Goal: Task Accomplishment & Management: Manage account settings

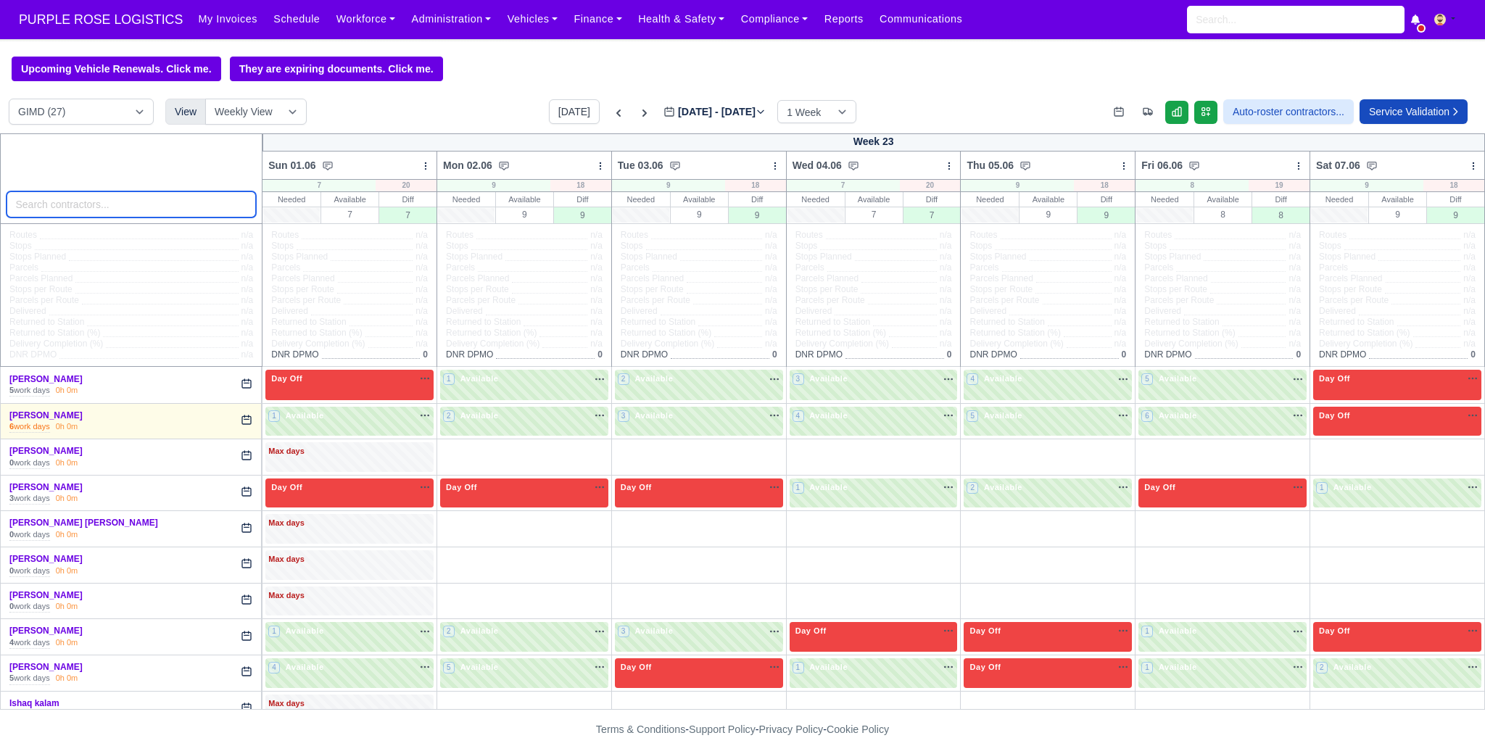
click at [232, 208] on input "search" at bounding box center [132, 204] width 250 height 26
click at [125, 114] on select "DIG1 (189) DAK1 (1) GIMD (27)" at bounding box center [81, 112] width 145 height 26
select select "1"
click at [9, 100] on select "DIG1 (189) DAK1 (1) GIMD (27)" at bounding box center [81, 112] width 145 height 26
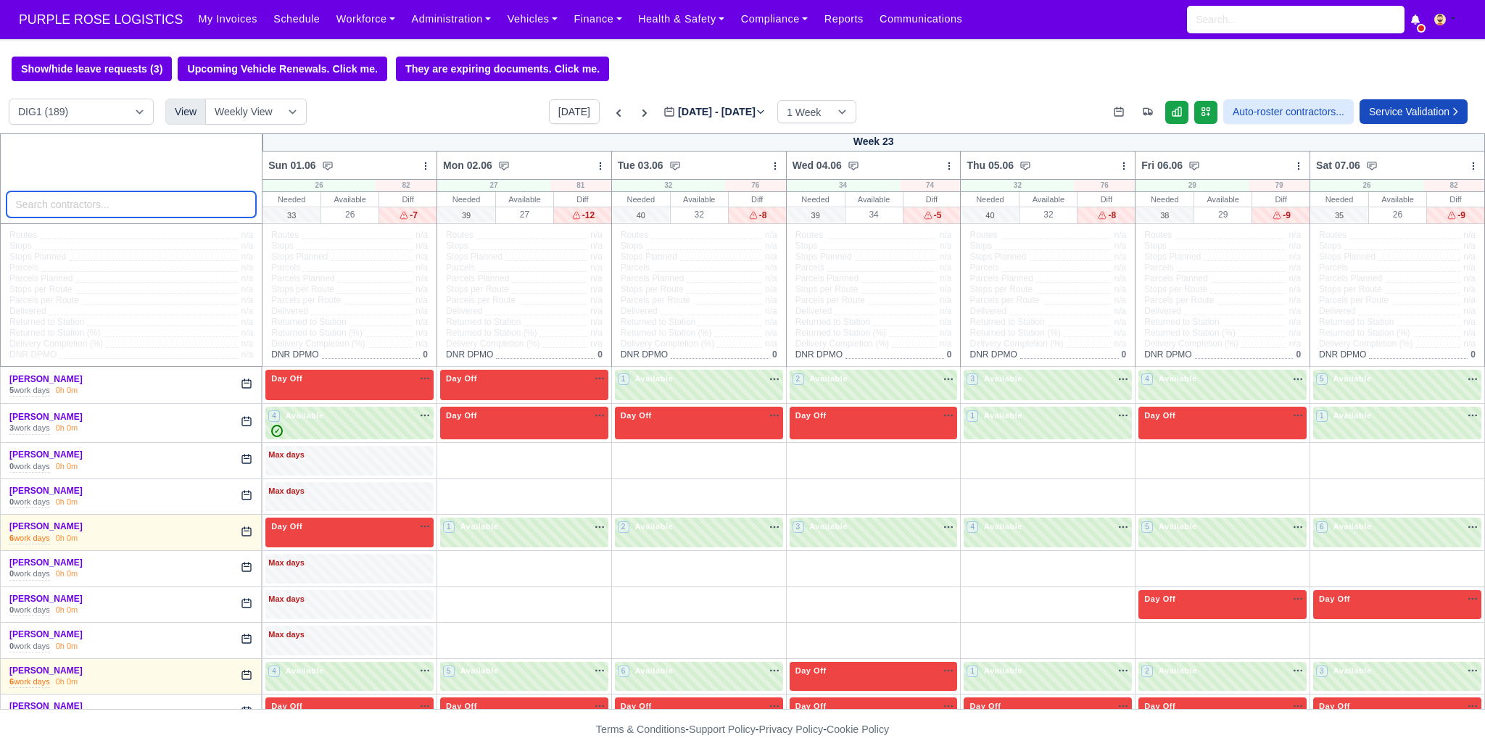
click at [209, 215] on input "search" at bounding box center [132, 204] width 250 height 26
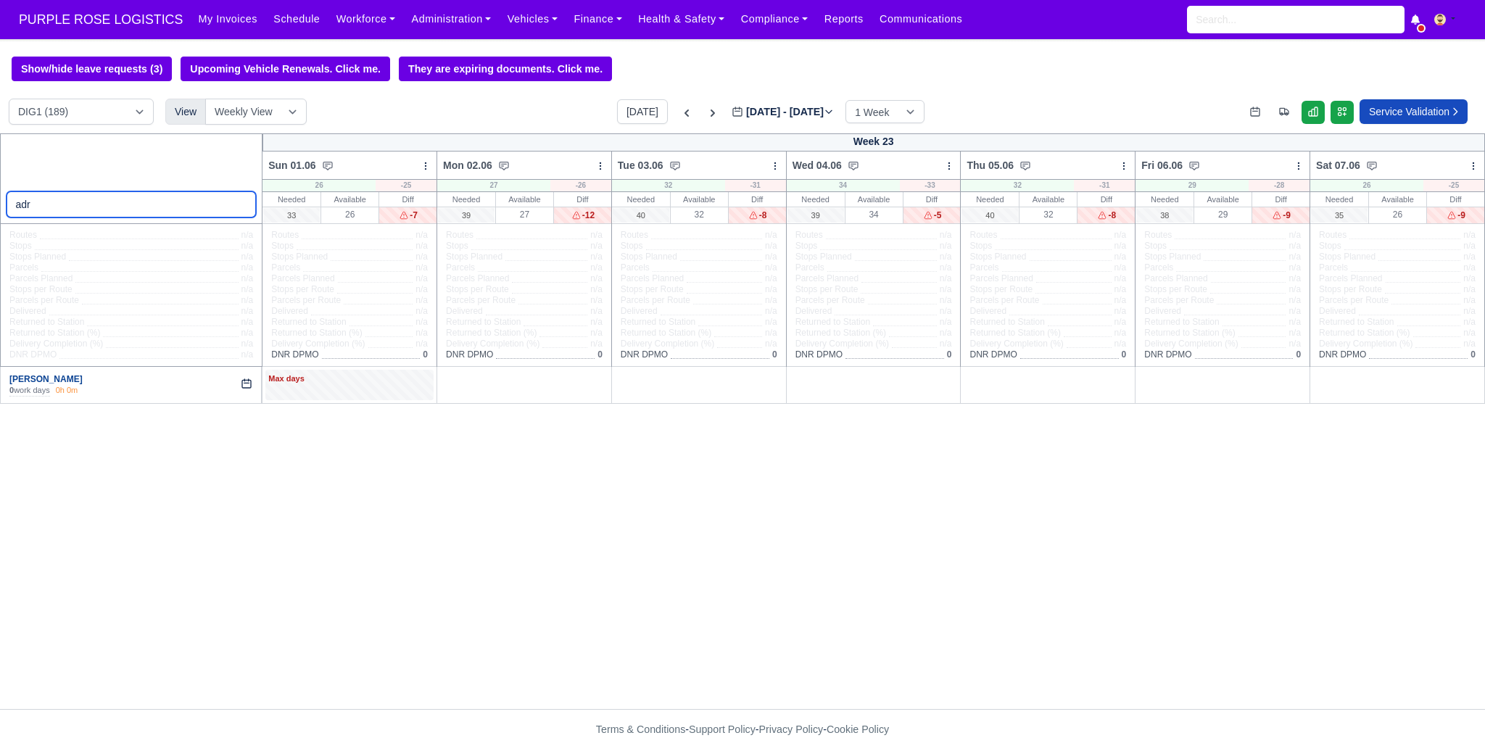
type input "adr"
click at [31, 381] on link "[PERSON_NAME]" at bounding box center [45, 379] width 73 height 10
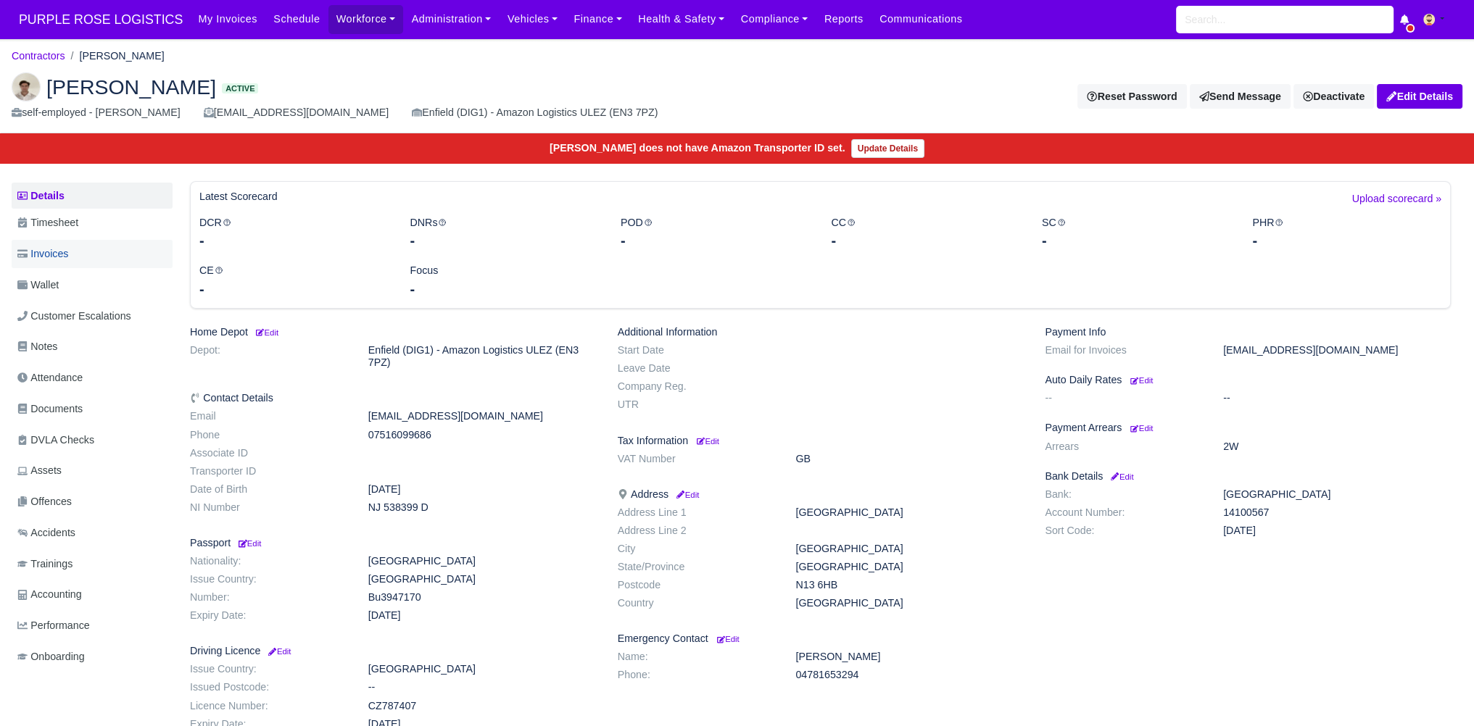
click at [75, 249] on link "Invoices" at bounding box center [92, 254] width 161 height 28
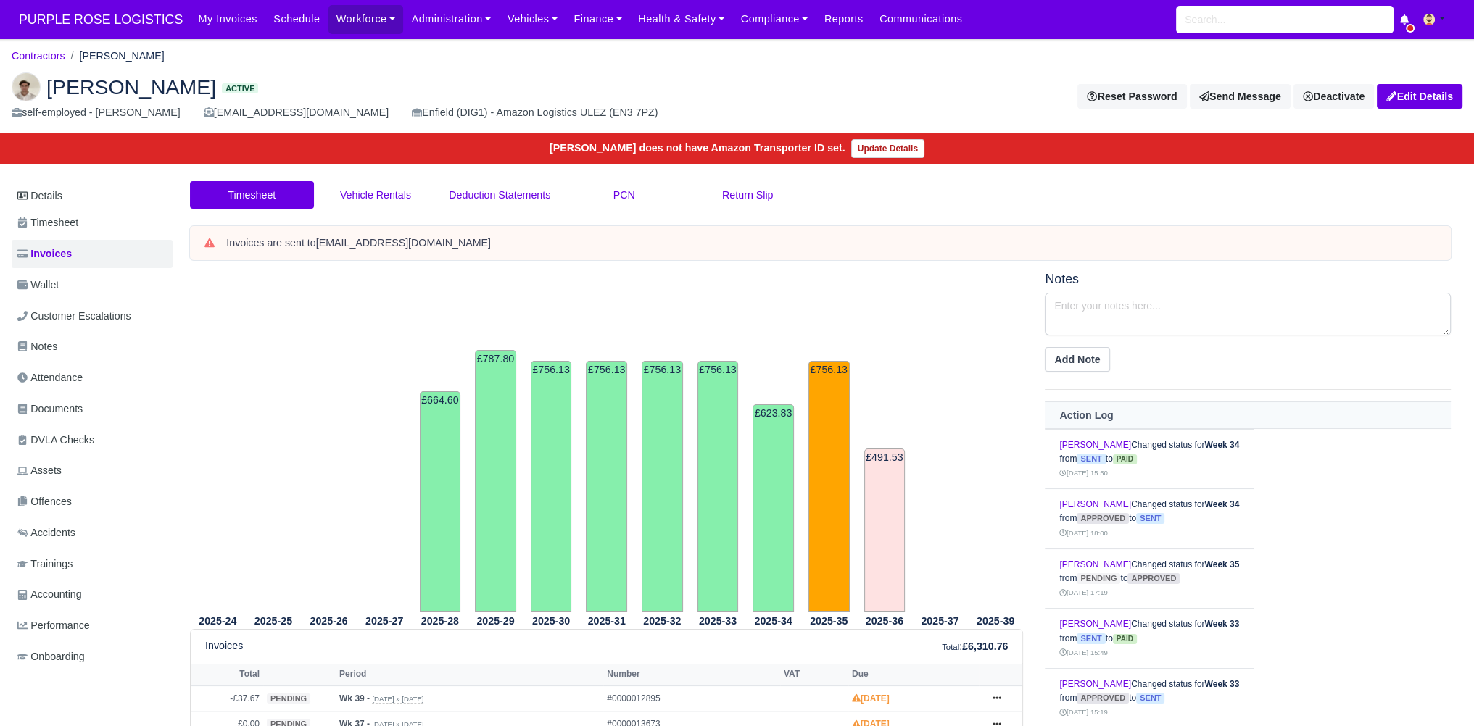
scroll to position [314, 0]
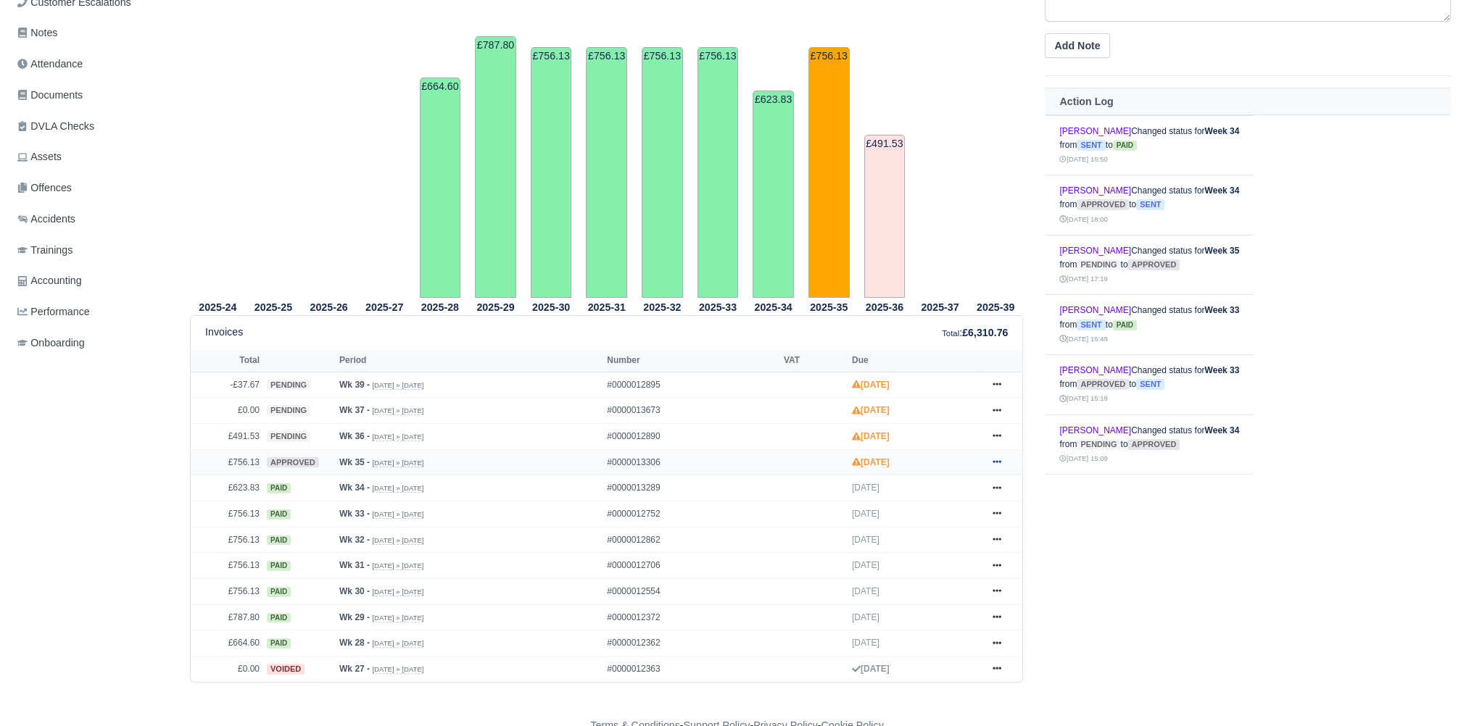
click at [995, 462] on icon at bounding box center [996, 461] width 9 height 9
click at [932, 555] on link "Hold" at bounding box center [942, 550] width 129 height 30
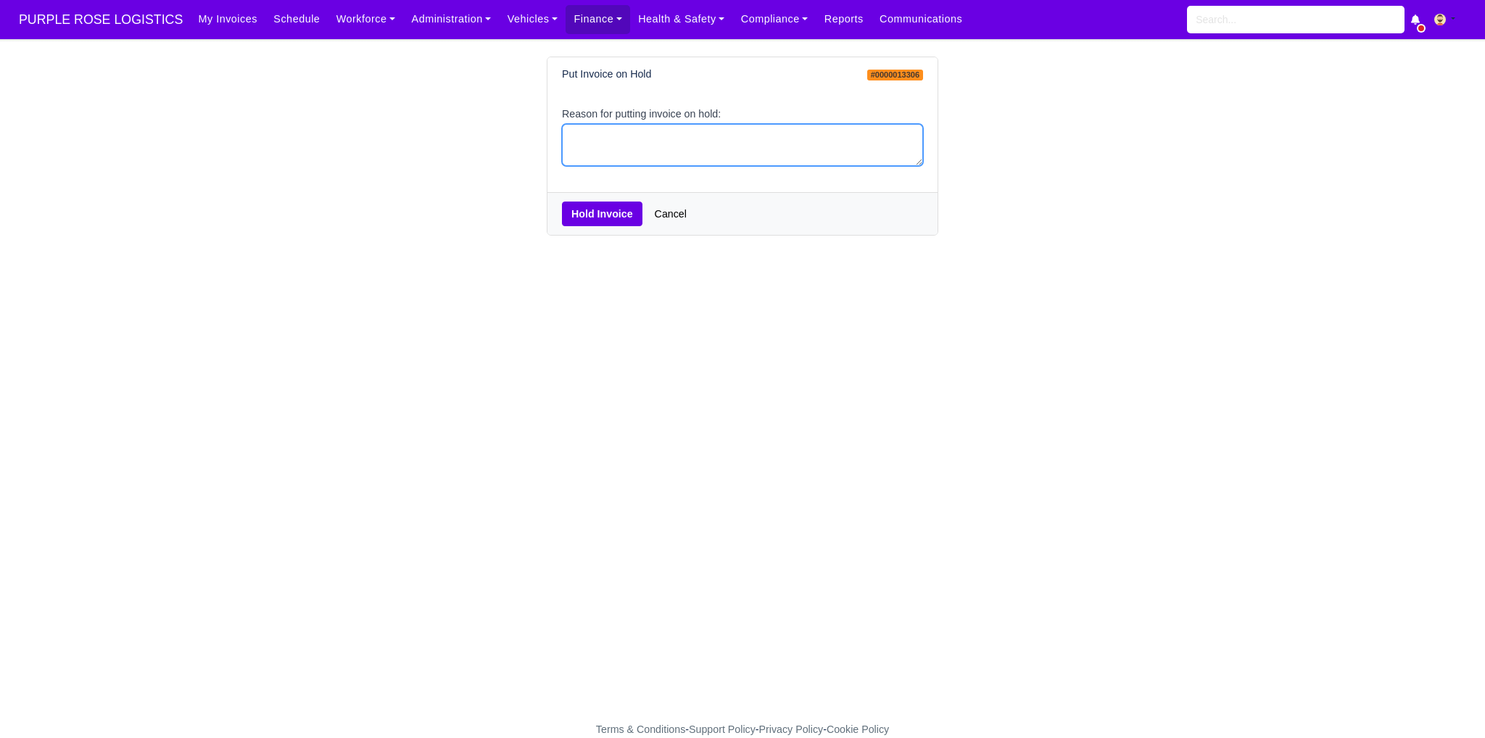
click at [629, 152] on textarea "Reason for putting invoice on hold:" at bounding box center [742, 145] width 361 height 43
click at [618, 208] on button "Hold Invoice" at bounding box center [602, 214] width 80 height 25
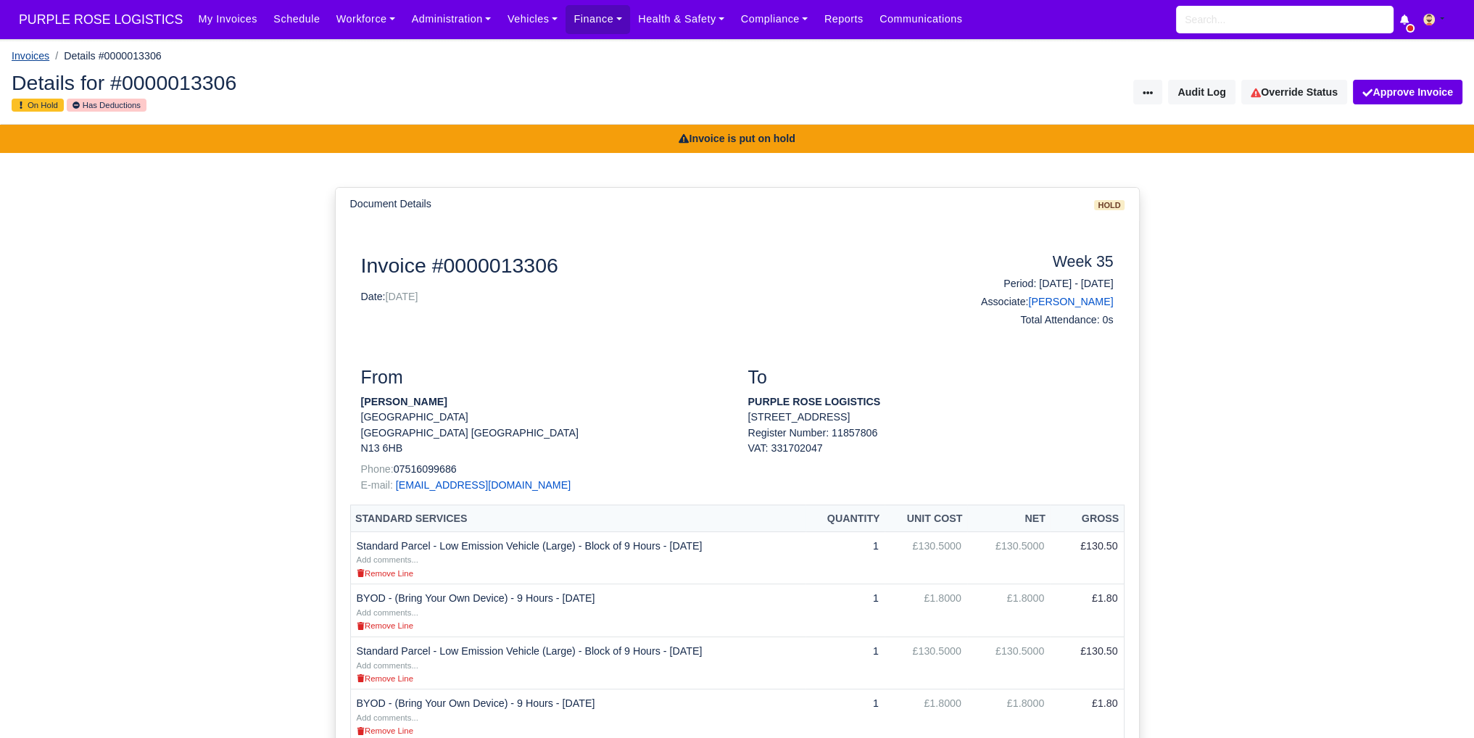
click at [38, 57] on link "Invoices" at bounding box center [31, 56] width 38 height 12
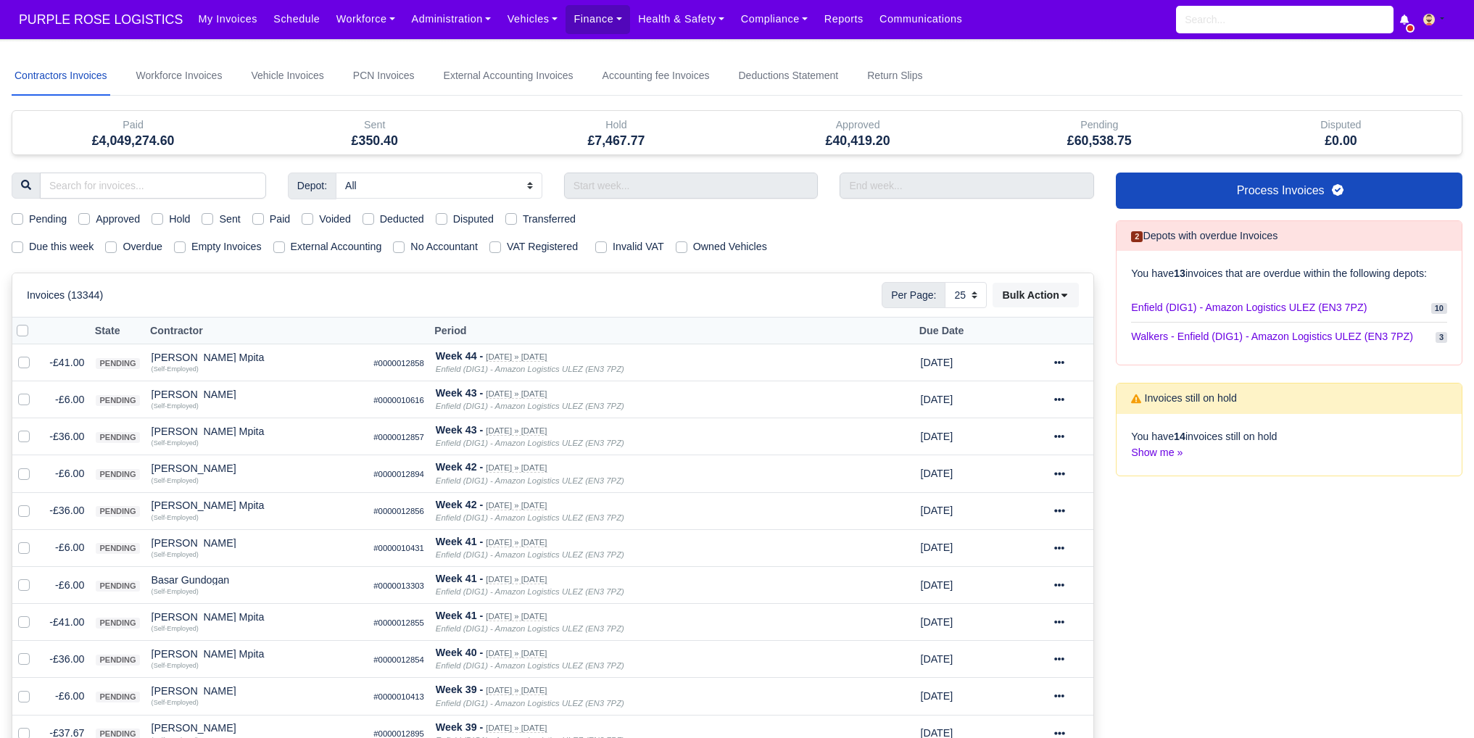
select select "25"
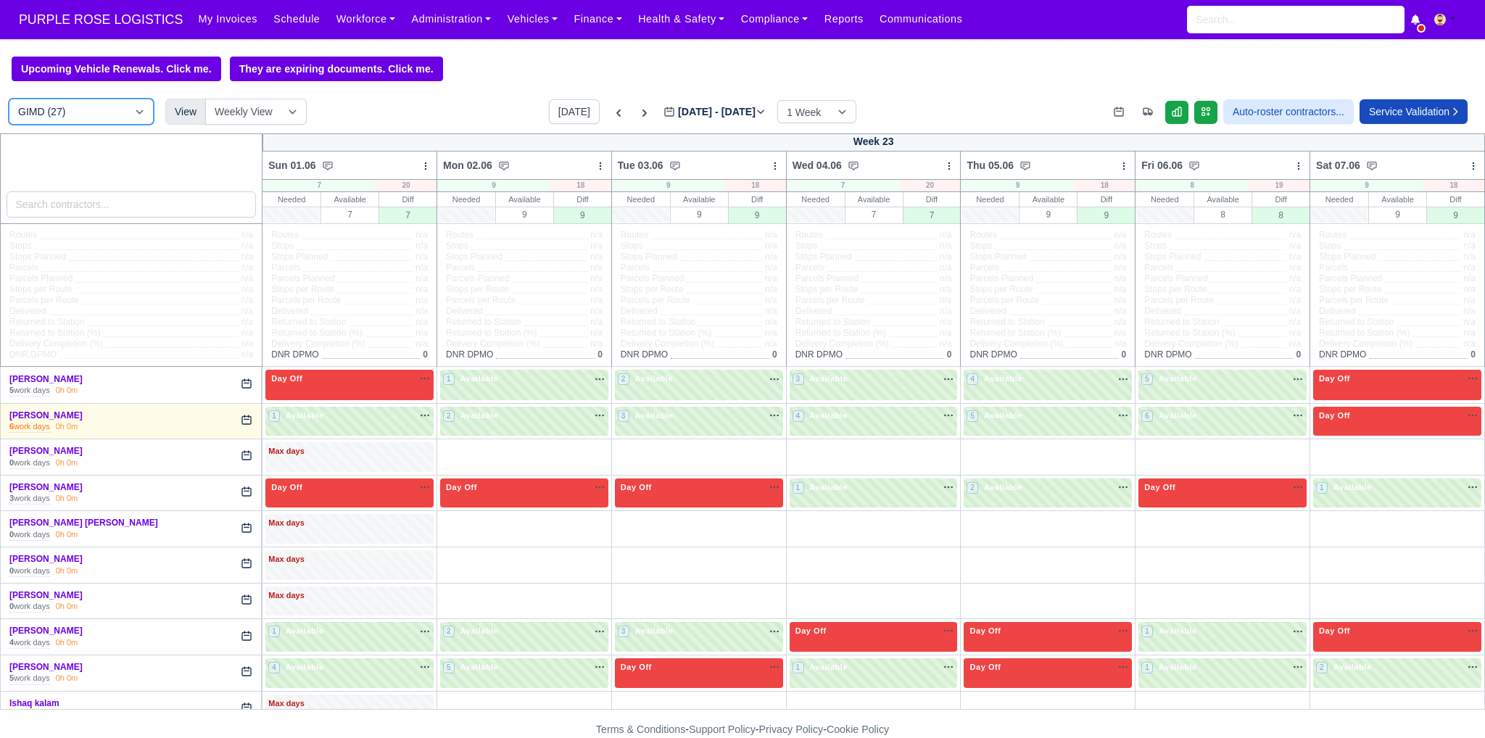
click at [74, 119] on select "DIG1 (189) DAK1 (1) GIMD (27)" at bounding box center [81, 112] width 145 height 26
select select "1"
click at [9, 100] on select "DIG1 (189) DAK1 (1) GIMD (27)" at bounding box center [81, 112] width 145 height 26
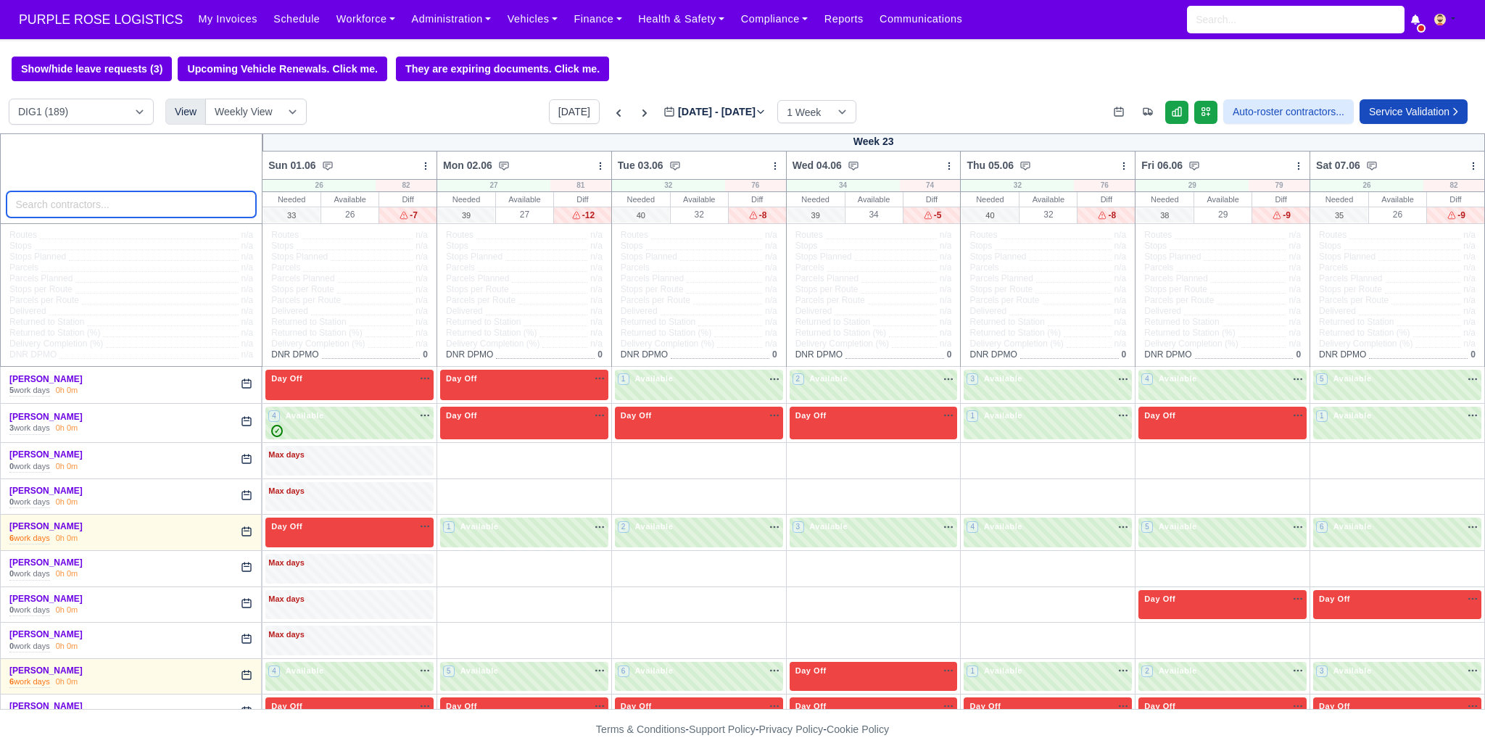
click at [113, 213] on input "search" at bounding box center [132, 204] width 250 height 26
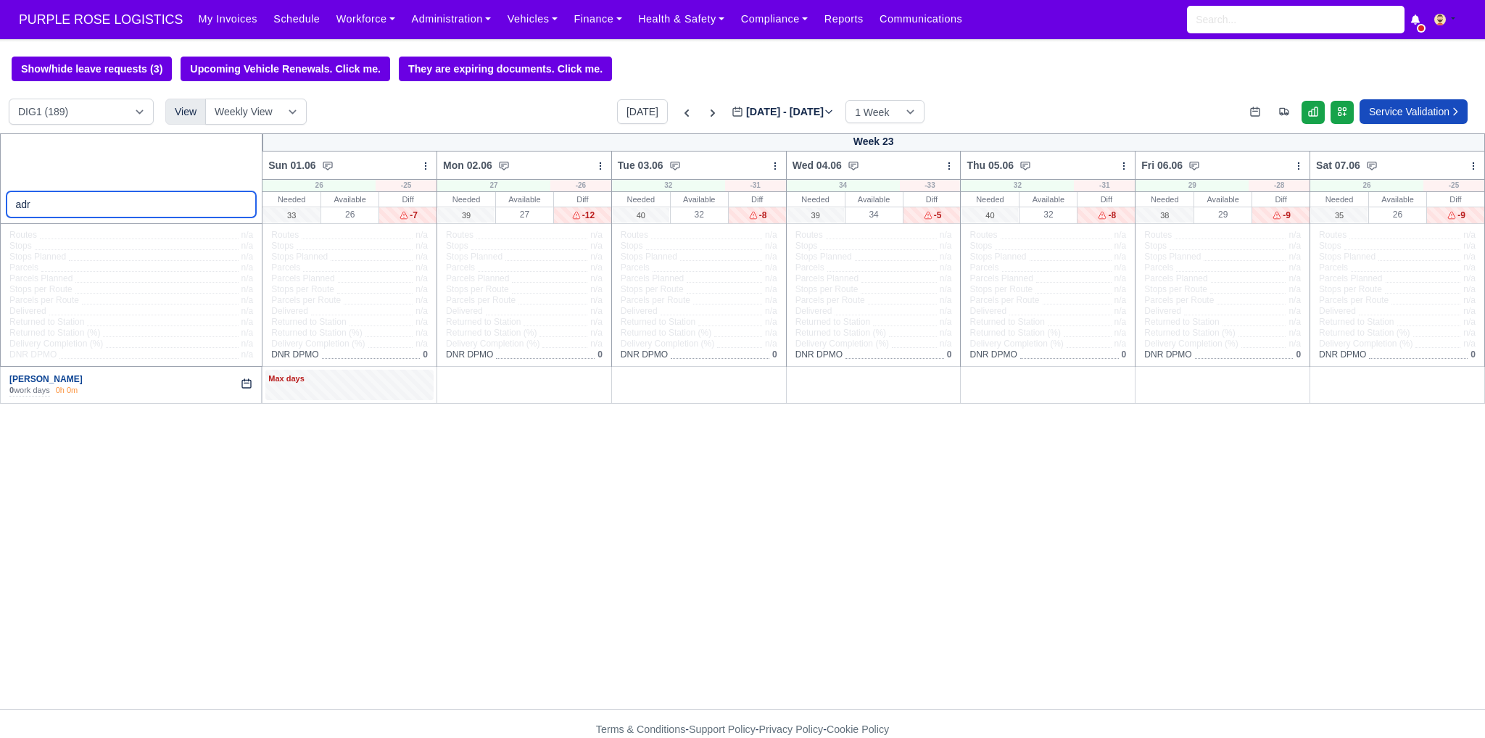
type input "adr"
click at [49, 379] on link "[PERSON_NAME]" at bounding box center [45, 379] width 73 height 10
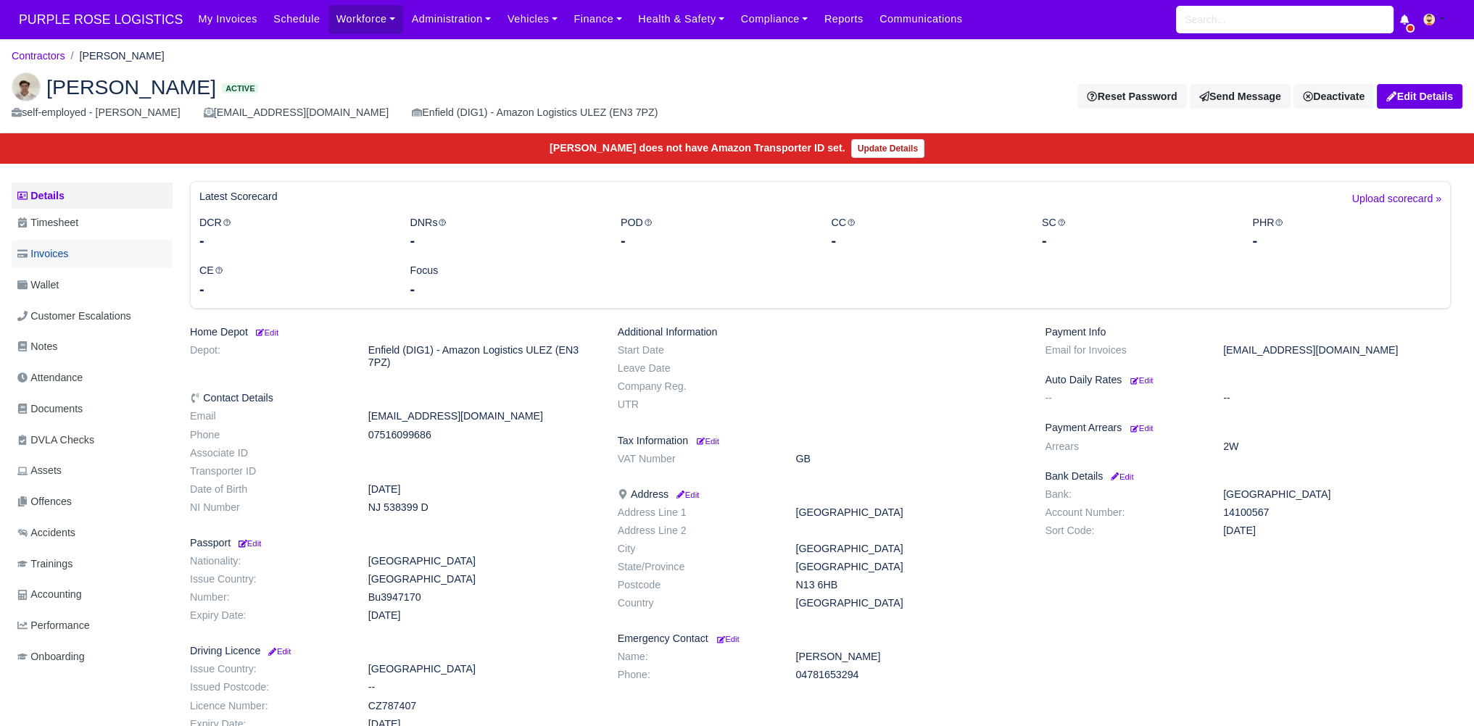
click at [122, 259] on link "Invoices" at bounding box center [92, 254] width 161 height 28
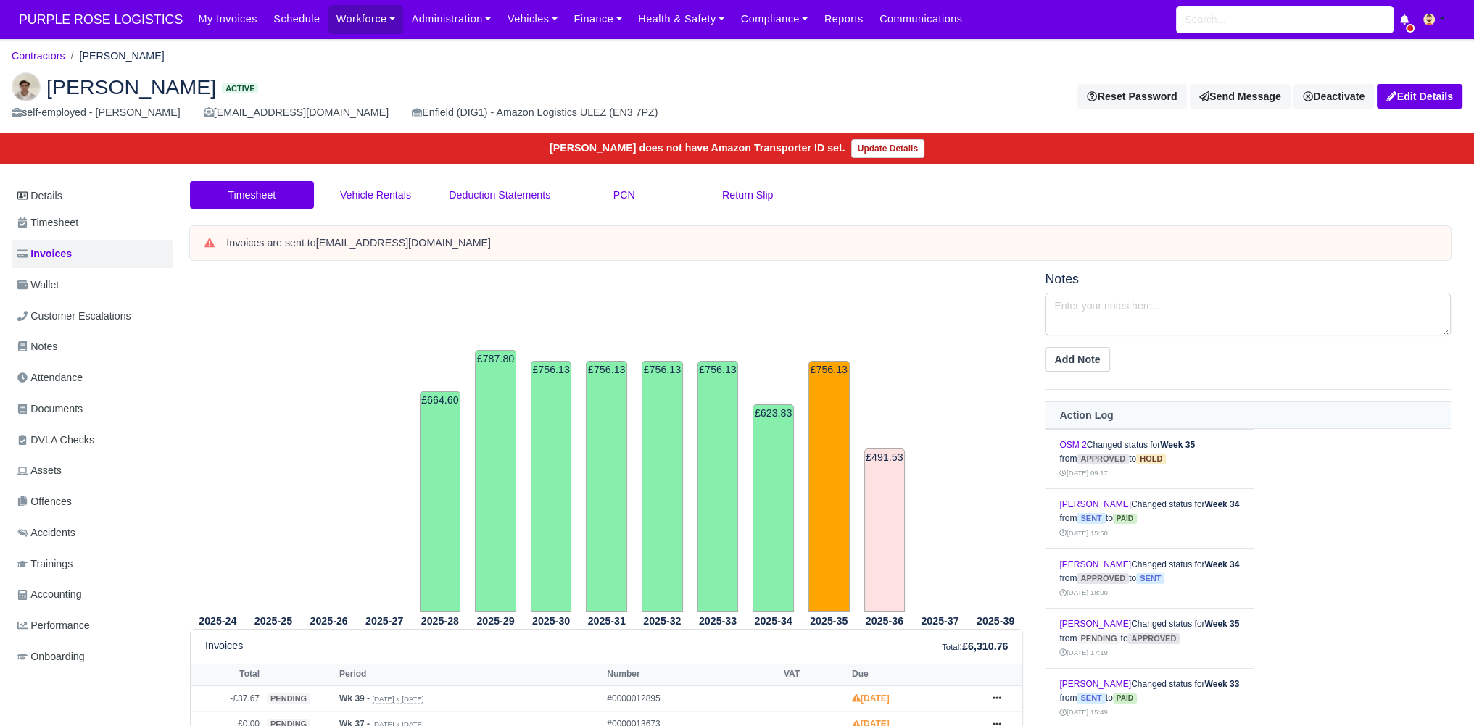
scroll to position [314, 0]
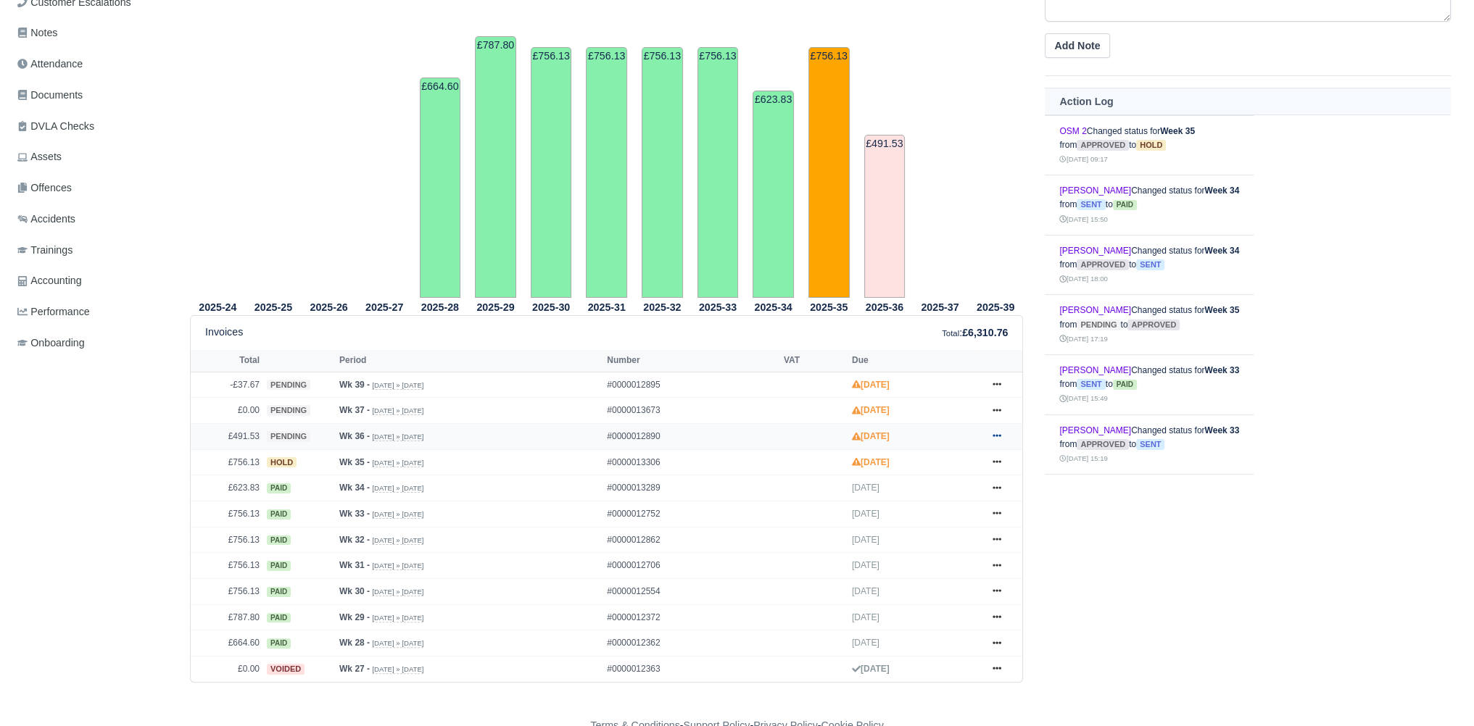
click at [996, 436] on icon at bounding box center [996, 436] width 9 height 3
click at [936, 523] on link "Hold" at bounding box center [942, 525] width 129 height 30
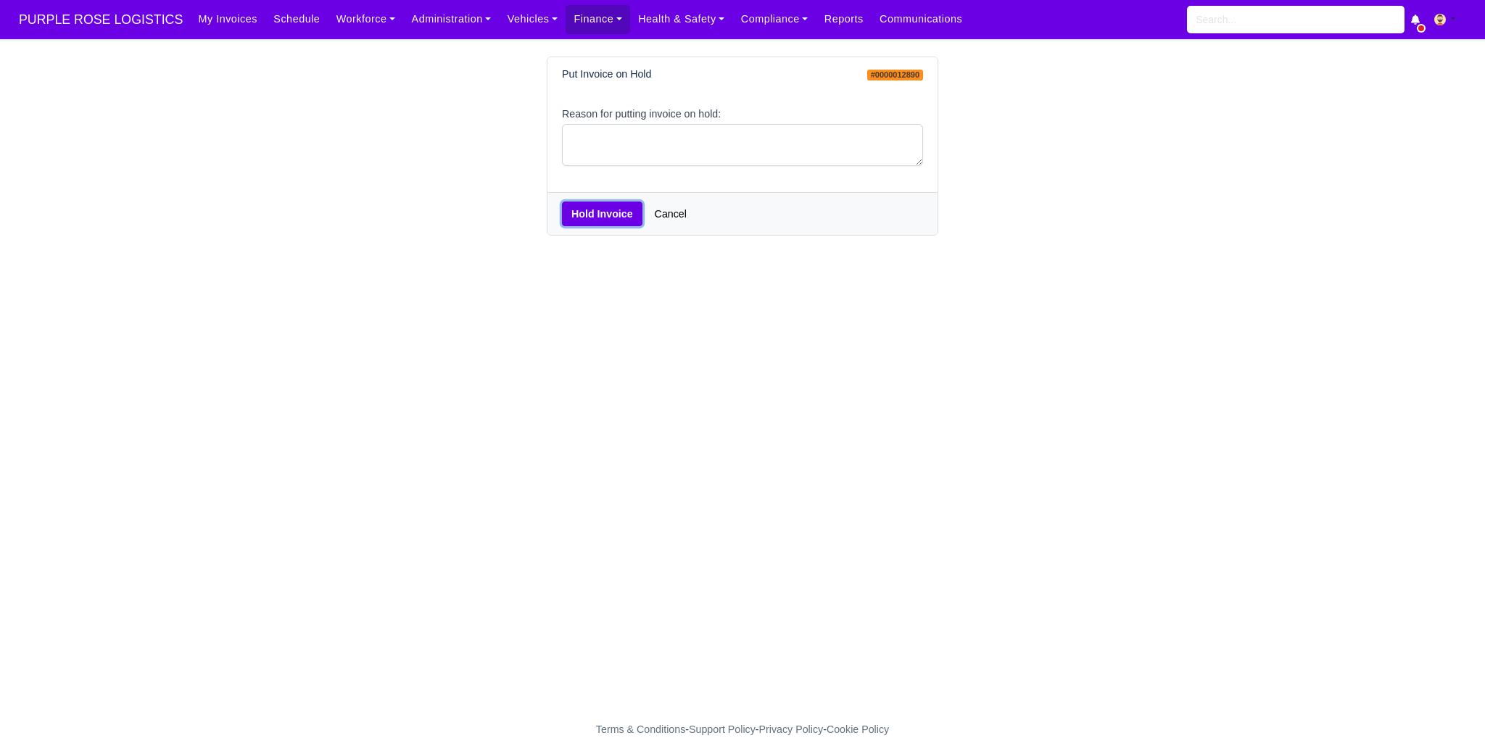
click at [597, 221] on button "Hold Invoice" at bounding box center [602, 214] width 80 height 25
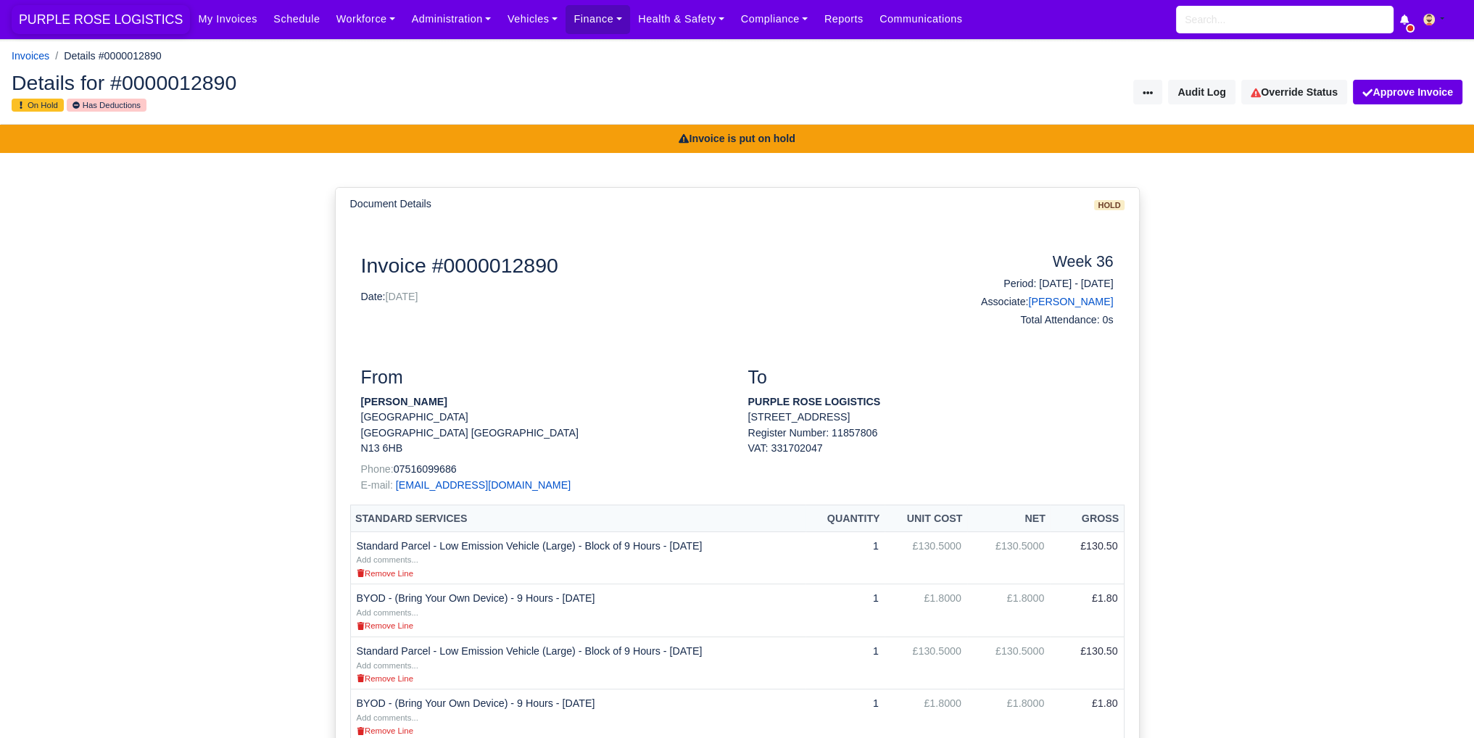
click at [109, 14] on span "PURPLE ROSE LOGISTICS" at bounding box center [101, 19] width 178 height 29
